Goal: Navigation & Orientation: Understand site structure

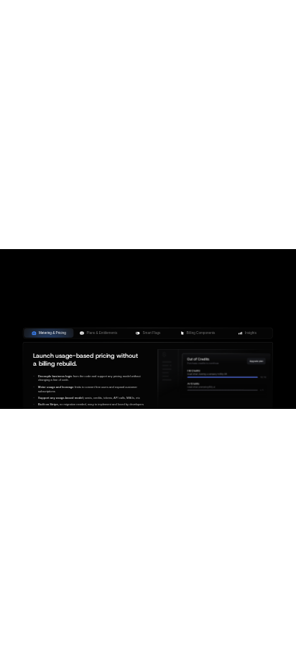
scroll to position [423, 0]
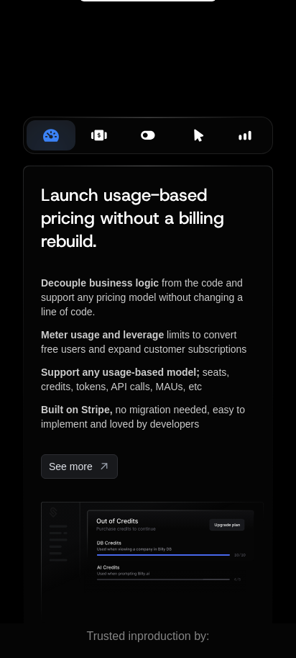
click at [142, 94] on div "Your browser does not support the video tag." at bounding box center [148, 64] width 296 height 161
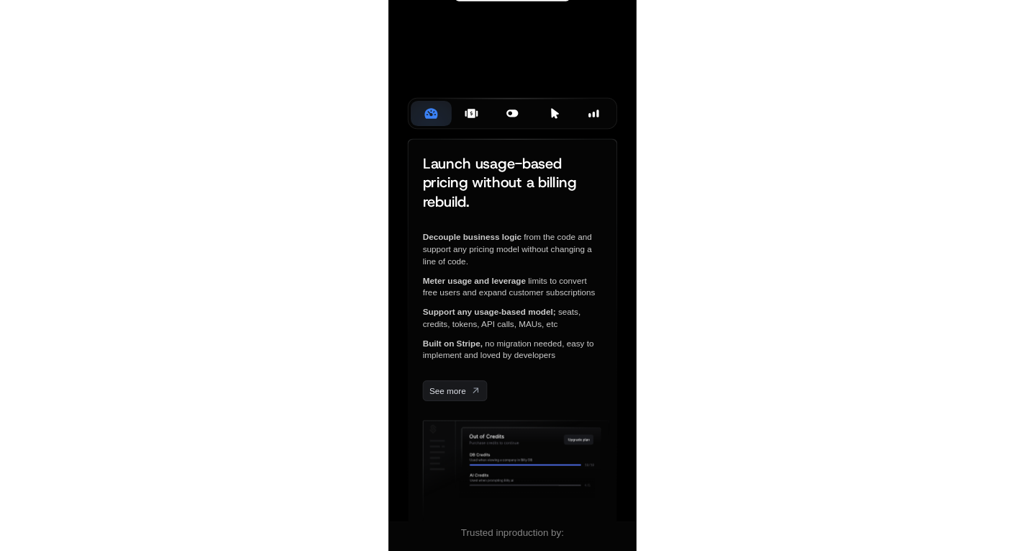
scroll to position [351, 0]
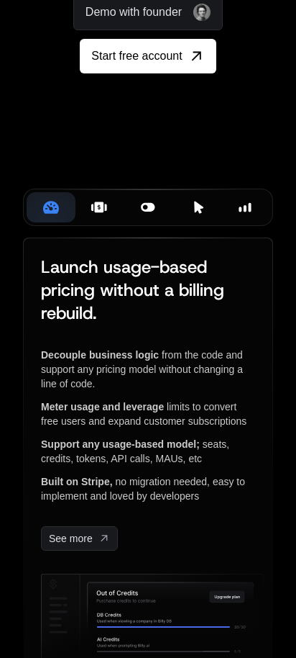
click at [132, 202] on div "Your browser does not support the video tag." at bounding box center [148, 136] width 296 height 161
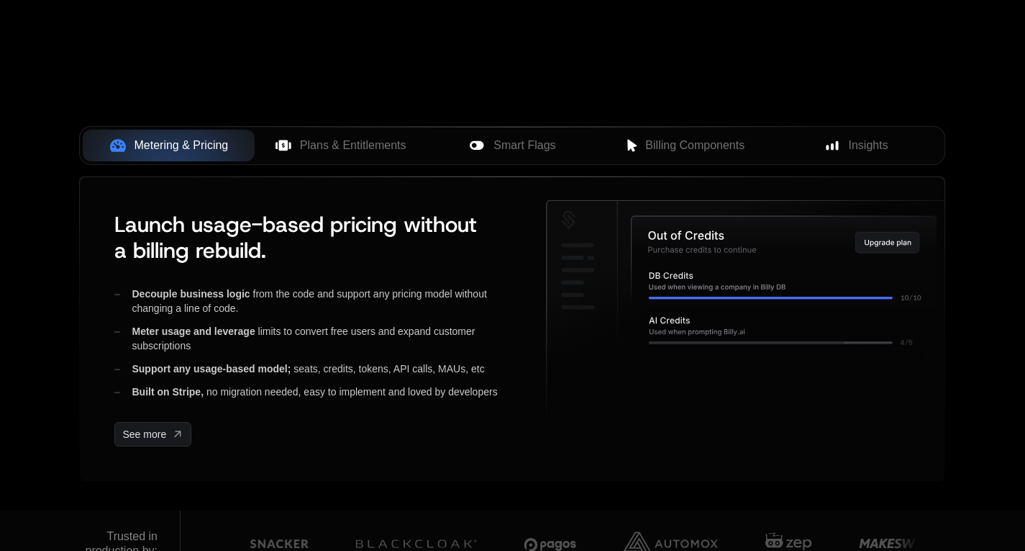
scroll to position [567, 0]
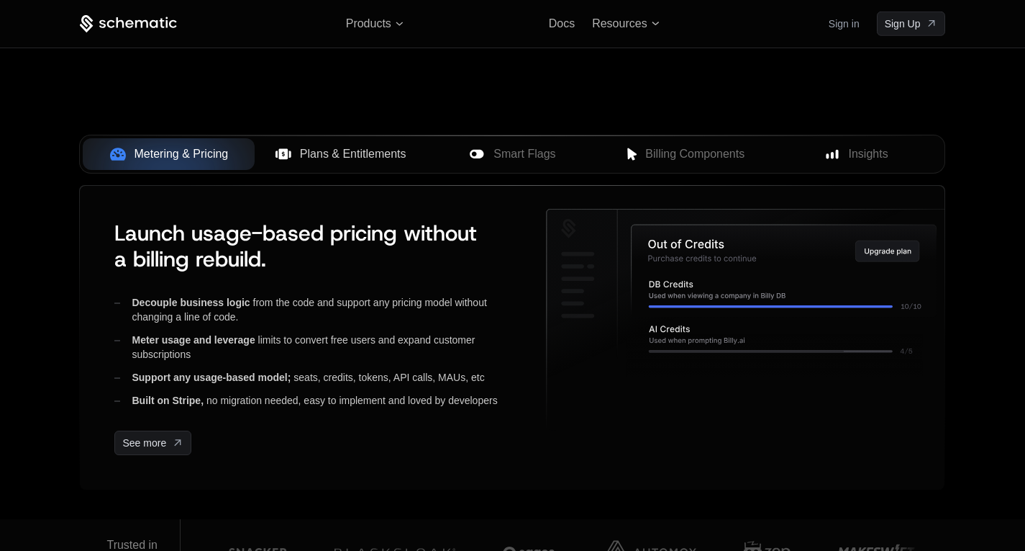
click at [361, 145] on button "Plans & Entitlements" at bounding box center [341, 154] width 172 height 32
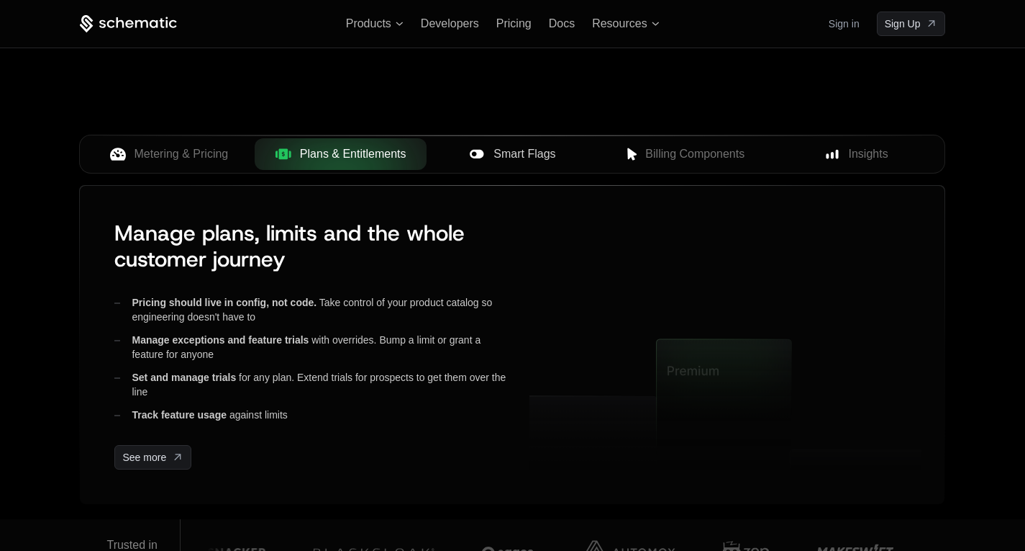
click at [491, 158] on div "Smart Flags" at bounding box center [512, 153] width 149 height 17
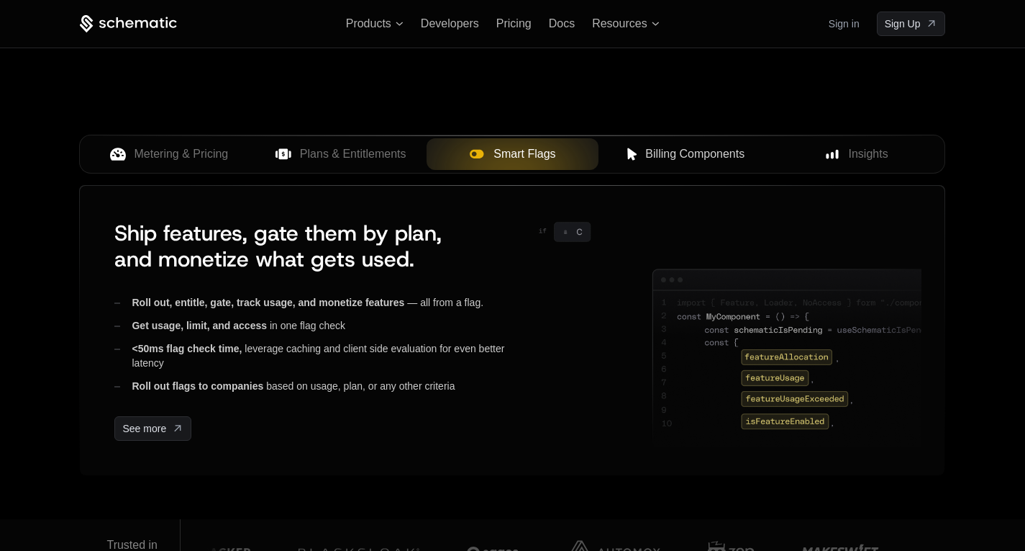
click at [653, 155] on span "Billing Components" at bounding box center [695, 153] width 99 height 17
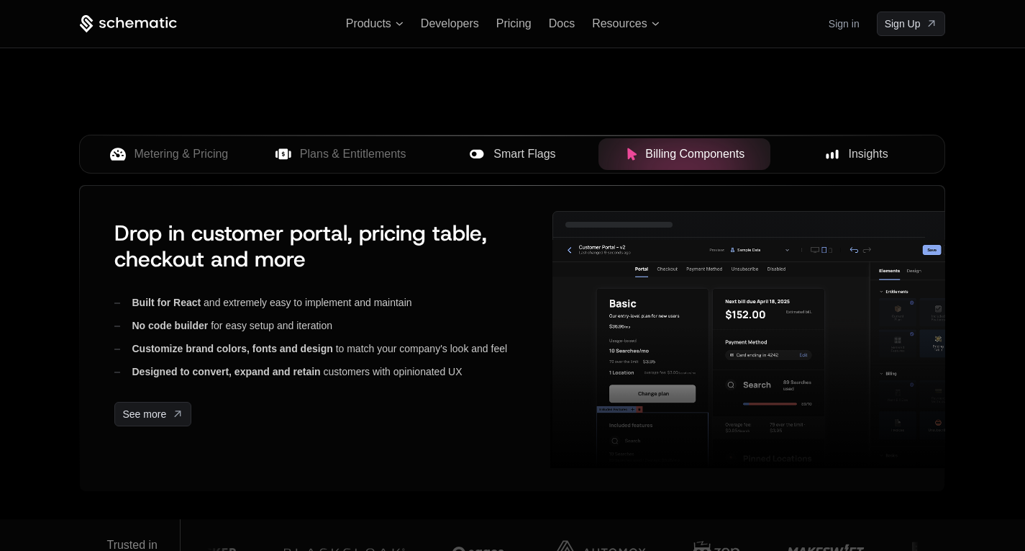
click at [838, 149] on icon at bounding box center [832, 154] width 13 height 13
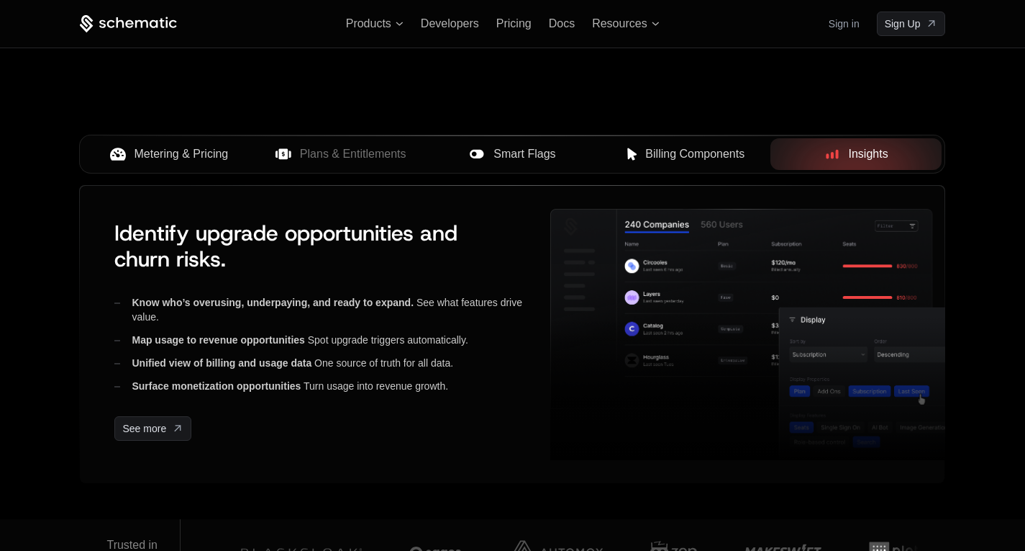
click at [186, 166] on button "Metering & Pricing" at bounding box center [169, 154] width 172 height 32
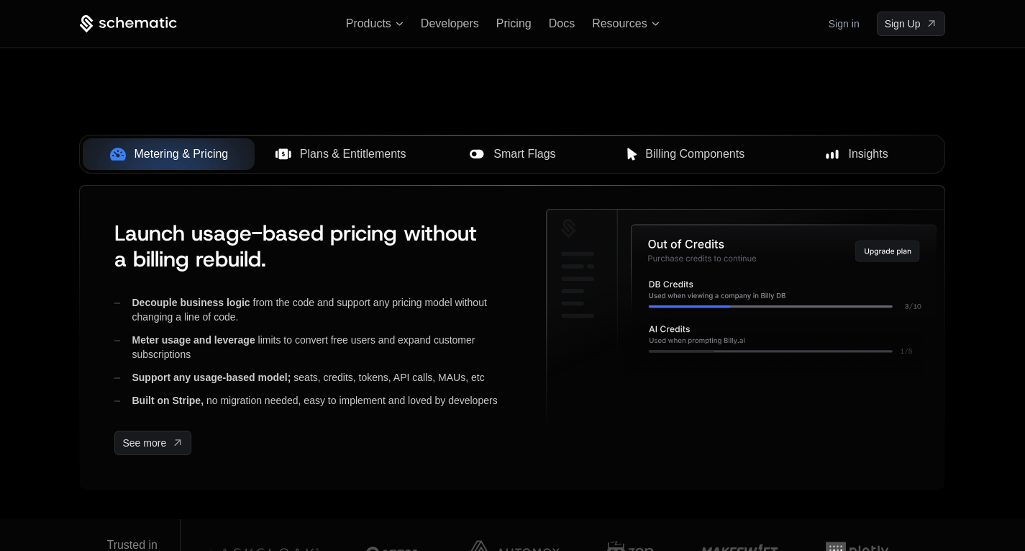
click at [330, 160] on span "Plans & Entitlements" at bounding box center [353, 153] width 107 height 17
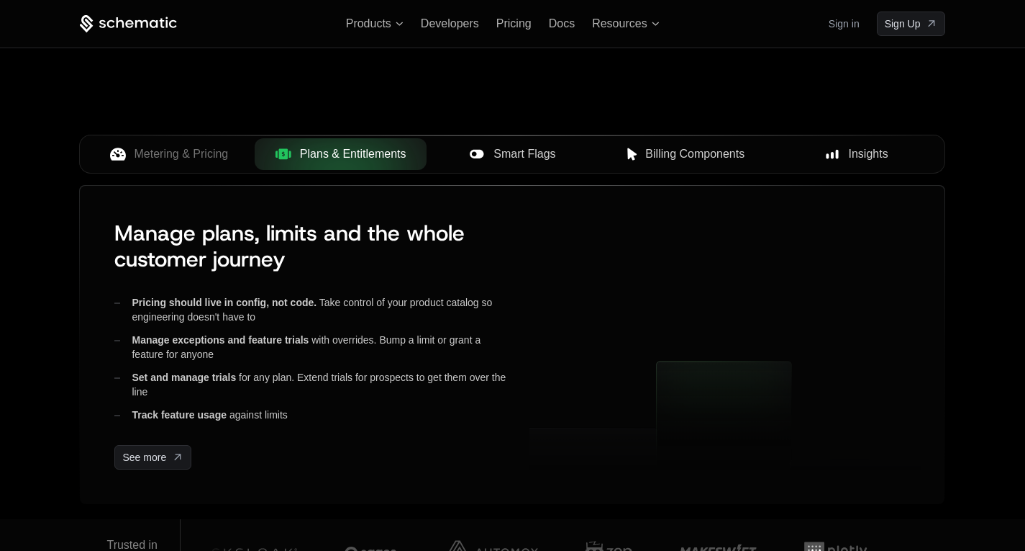
click at [512, 153] on span "Smart Flags" at bounding box center [525, 153] width 62 height 17
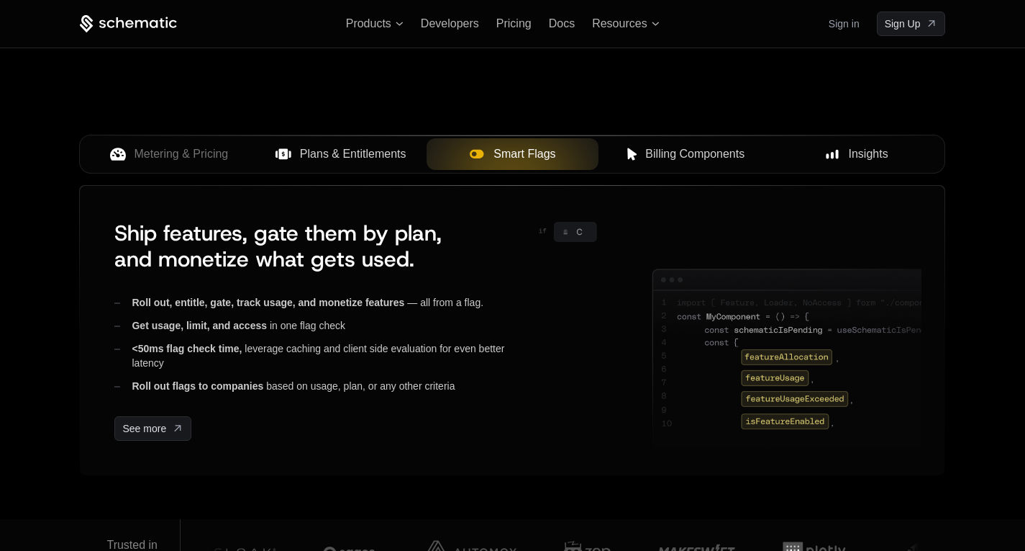
click at [671, 150] on span "Billing Components" at bounding box center [695, 153] width 99 height 17
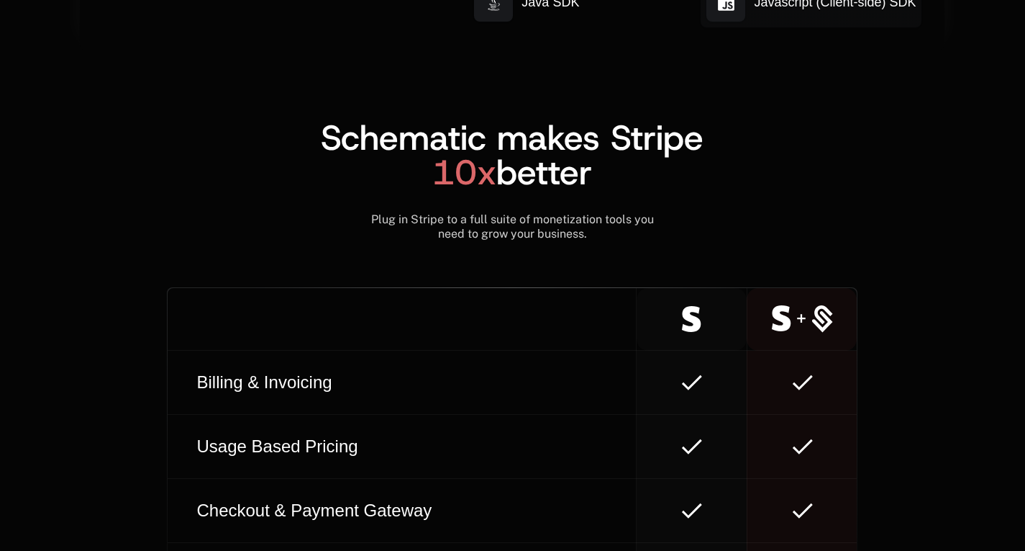
scroll to position [7927, 0]
